Goal: Task Accomplishment & Management: Complete application form

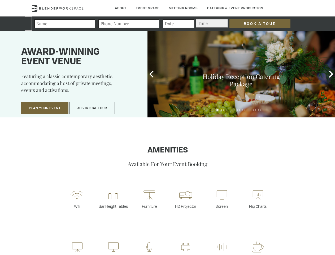
click at [256, 24] on input "Book a Tour" at bounding box center [260, 23] width 61 height 9
click at [45, 108] on button "Plan Your Event" at bounding box center [44, 108] width 47 height 12
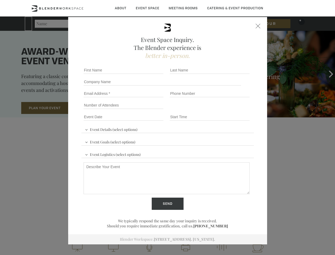
click at [92, 108] on button "3D Virtual Tour" at bounding box center [92, 108] width 45 height 12
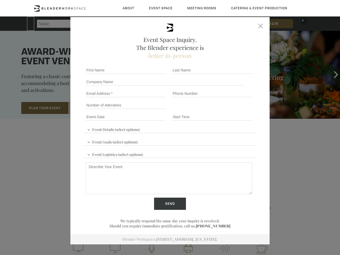
click at [152, 74] on div "First name *" at bounding box center [127, 70] width 86 height 12
click at [331, 74] on div "Event Space Inquiry. The Blender experience is better in-person. Event Details …" at bounding box center [170, 127] width 340 height 255
click at [217, 110] on fieldset "Number of Attendees Budget Range" at bounding box center [170, 105] width 173 height 12
click at [223, 110] on fieldset "Number of Attendees Budget Range" at bounding box center [170, 105] width 173 height 12
click at [228, 110] on fieldset "Number of Attendees Budget Range" at bounding box center [170, 105] width 173 height 12
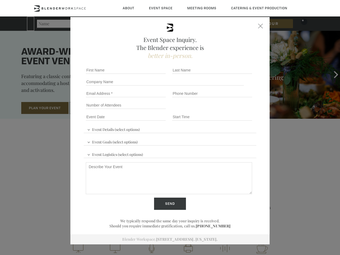
click at [233, 110] on fieldset "Number of Attendees Budget Range" at bounding box center [170, 105] width 173 height 12
click at [239, 110] on fieldset "Number of Attendees Budget Range" at bounding box center [170, 105] width 173 height 12
